Goal: Task Accomplishment & Management: Use online tool/utility

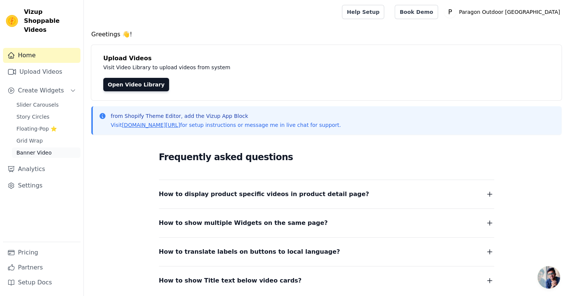
click at [25, 147] on link "Banner Video" at bounding box center [46, 152] width 68 height 10
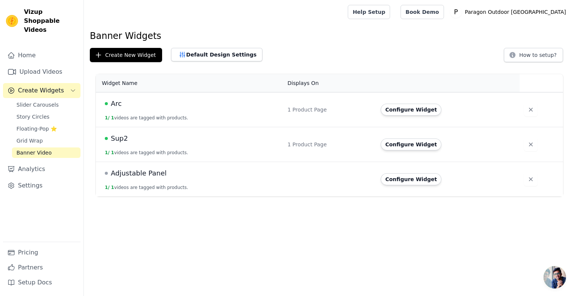
click at [117, 103] on span "Arc" at bounding box center [116, 103] width 11 height 10
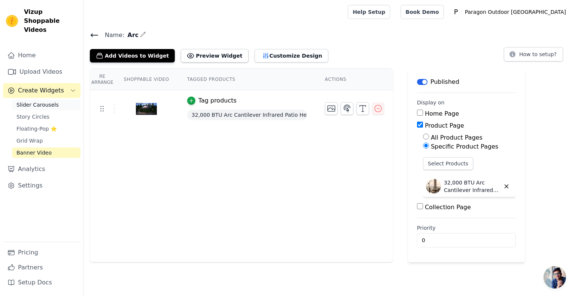
click at [40, 101] on span "Slider Carousels" at bounding box center [37, 104] width 42 height 7
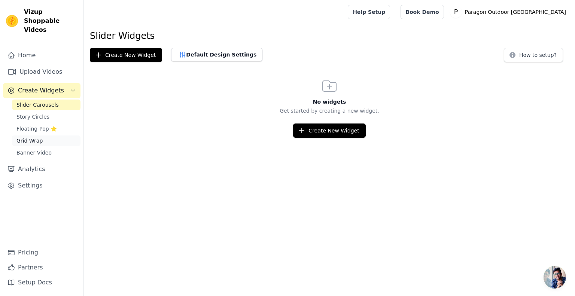
click at [58, 135] on link "Grid Wrap" at bounding box center [46, 140] width 68 height 10
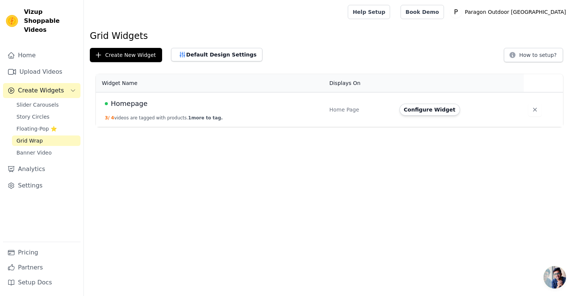
click at [180, 100] on div "Homepage" at bounding box center [212, 103] width 215 height 10
click at [126, 105] on span "Homepage" at bounding box center [129, 103] width 37 height 10
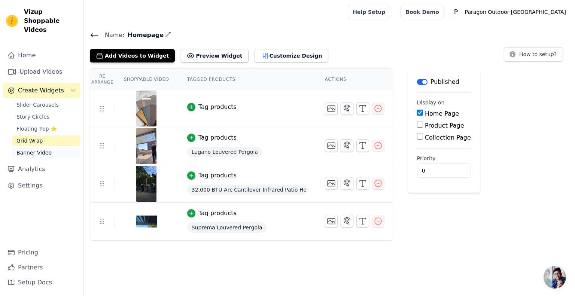
click at [32, 149] on span "Banner Video" at bounding box center [33, 152] width 35 height 7
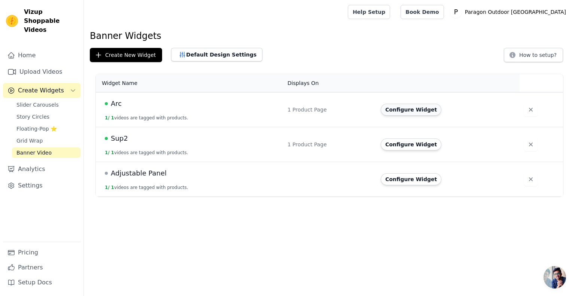
click at [390, 108] on button "Configure Widget" at bounding box center [410, 110] width 61 height 12
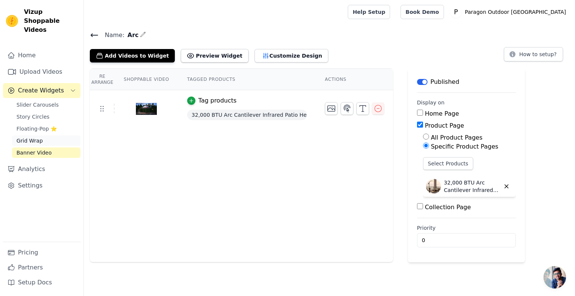
click at [32, 137] on link "Grid Wrap" at bounding box center [46, 140] width 68 height 10
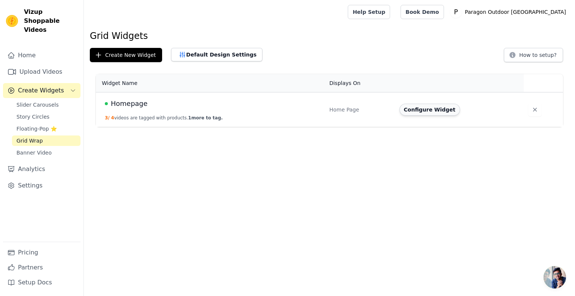
click at [403, 105] on button "Configure Widget" at bounding box center [429, 110] width 61 height 12
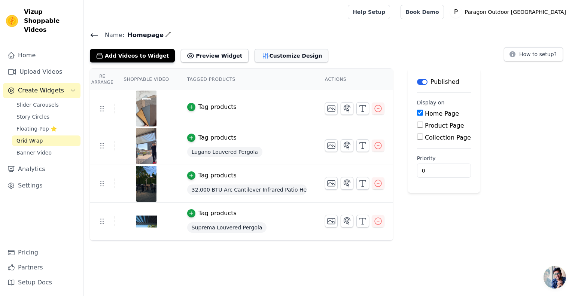
click at [271, 58] on button "Customize Design" at bounding box center [291, 55] width 74 height 13
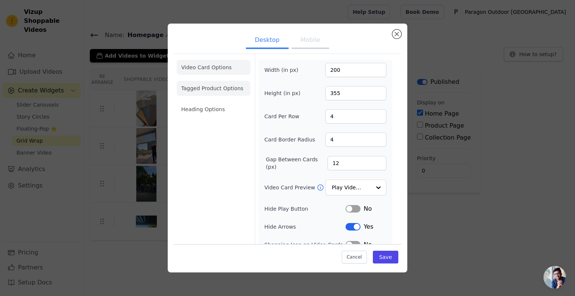
click at [239, 93] on li "Tagged Product Options" at bounding box center [214, 88] width 74 height 15
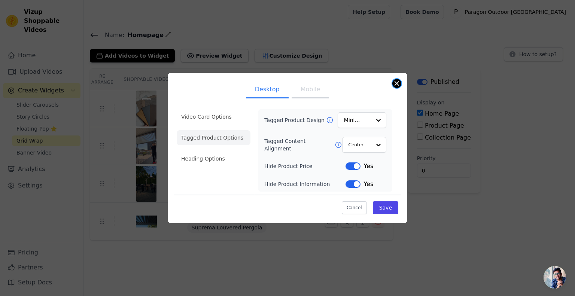
click at [396, 84] on button "Close modal" at bounding box center [396, 83] width 9 height 9
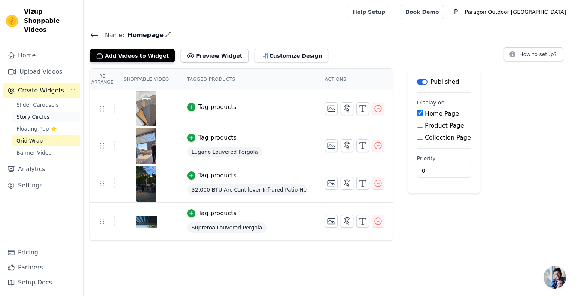
click at [32, 113] on span "Story Circles" at bounding box center [32, 116] width 33 height 7
